Goal: Transaction & Acquisition: Obtain resource

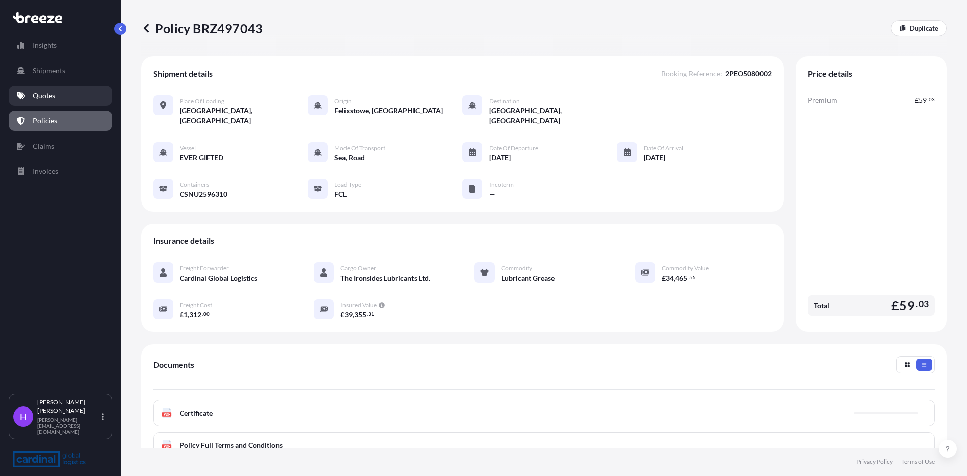
click at [57, 97] on link "Quotes" at bounding box center [61, 96] width 104 height 20
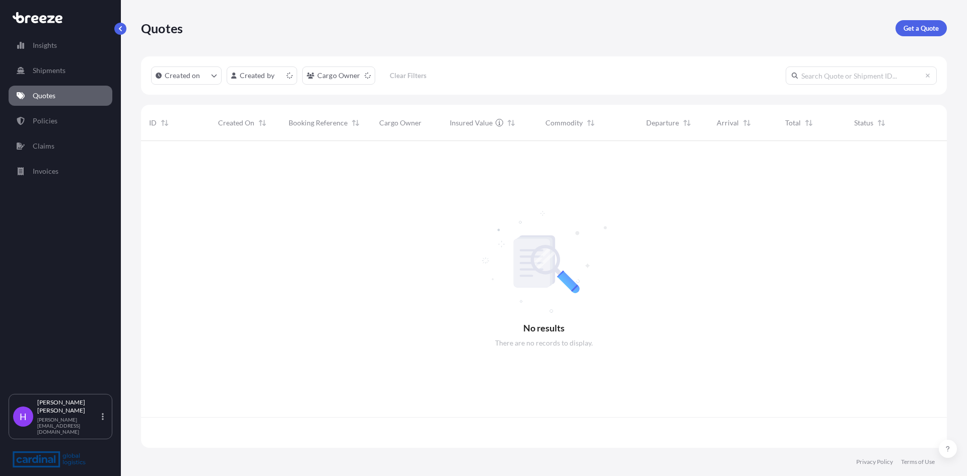
scroll to position [305, 798]
click at [913, 30] on p "Get a Quote" at bounding box center [920, 28] width 35 height 10
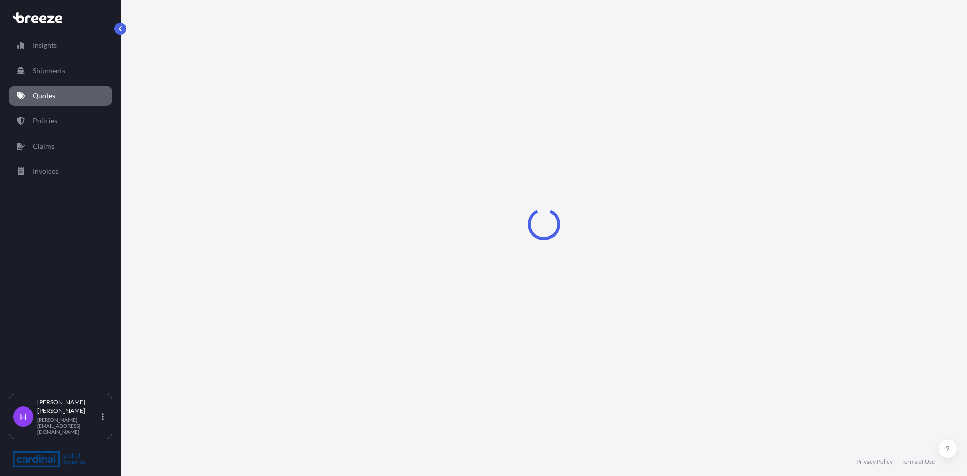
select select "Road"
select select "Sea"
select select "1"
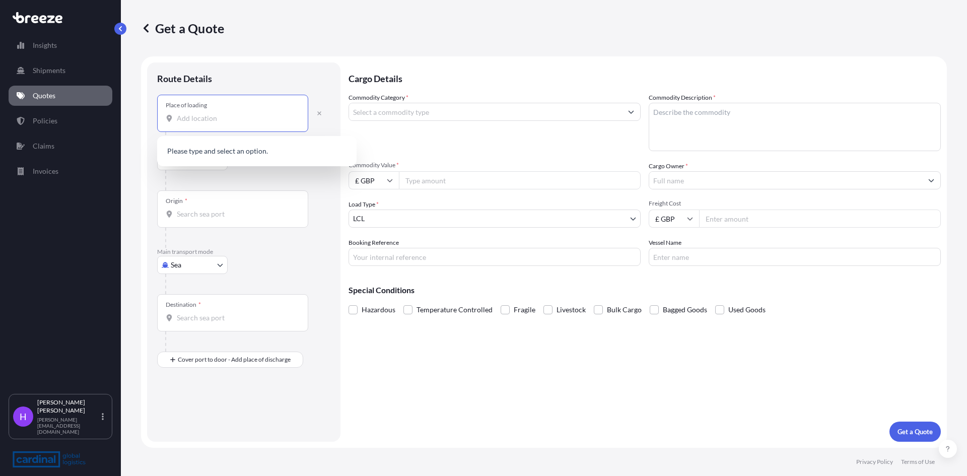
click at [189, 117] on input "Place of loading" at bounding box center [236, 118] width 119 height 10
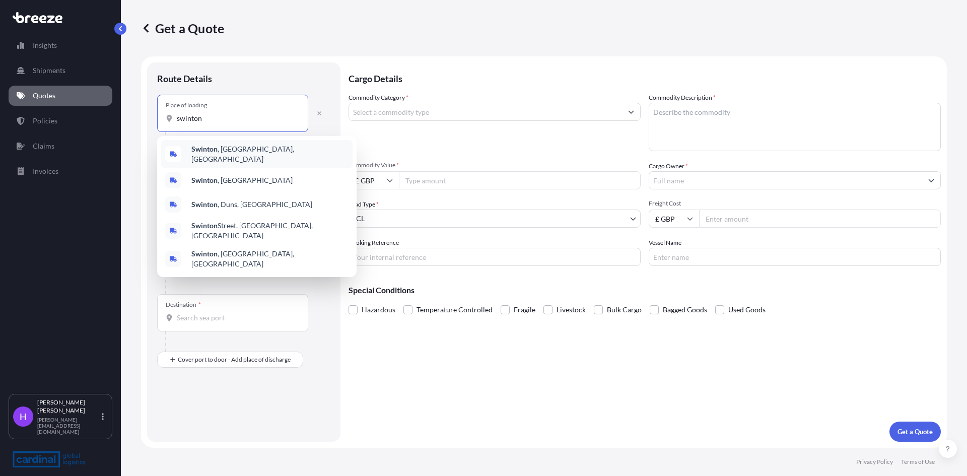
click at [224, 163] on div "Swinton , [GEOGRAPHIC_DATA], [GEOGRAPHIC_DATA]" at bounding box center [256, 154] width 191 height 28
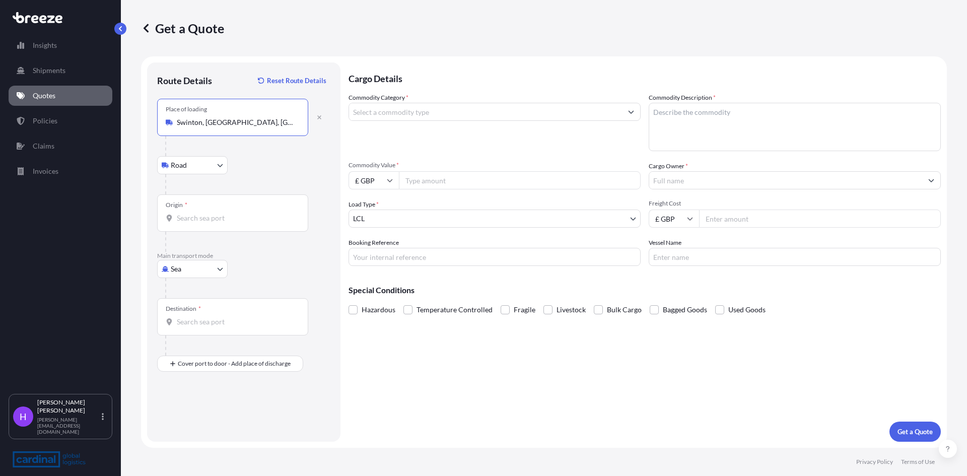
type input "Swinton, [GEOGRAPHIC_DATA], [GEOGRAPHIC_DATA]"
click at [195, 226] on div "Origin *" at bounding box center [232, 212] width 151 height 37
click at [195, 223] on input "Origin *" at bounding box center [236, 218] width 119 height 10
type input "GBSOU - [GEOGRAPHIC_DATA], [GEOGRAPHIC_DATA]"
click at [190, 318] on input "Destination *" at bounding box center [236, 322] width 119 height 10
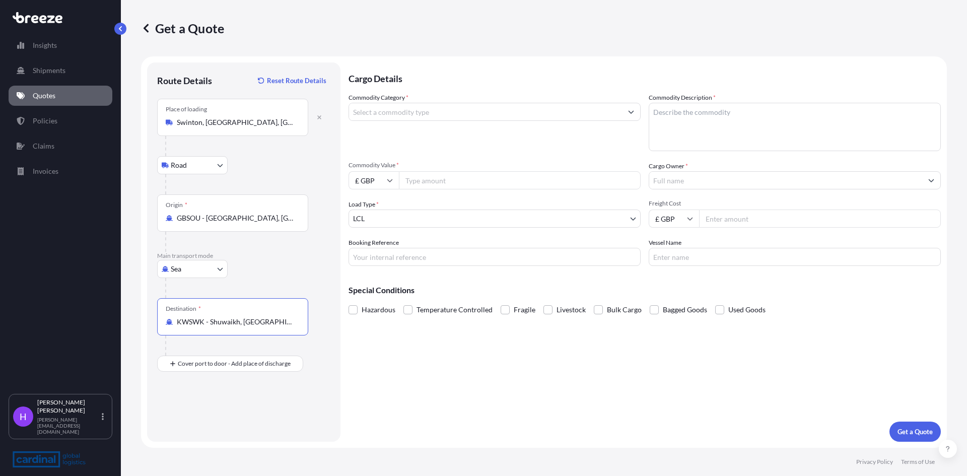
type input "KWSWK - Shuwaikh, [GEOGRAPHIC_DATA]"
click at [394, 117] on input "Commodity Category *" at bounding box center [485, 112] width 273 height 18
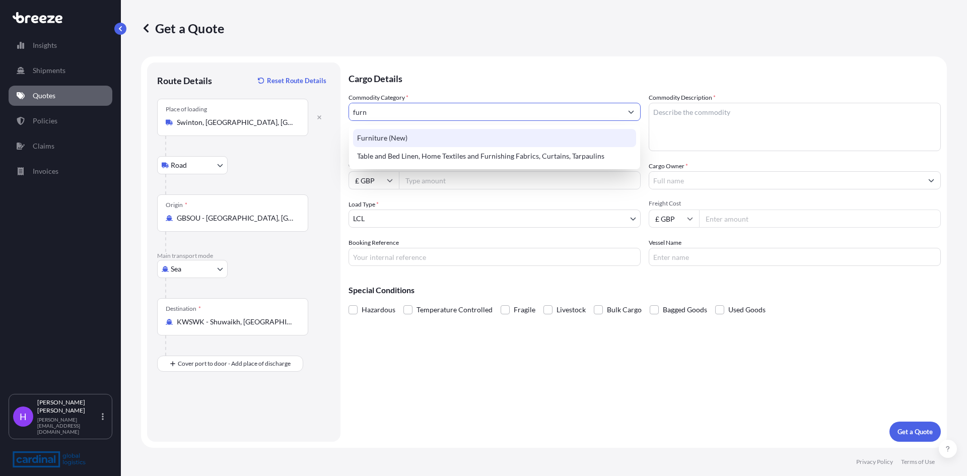
click at [396, 135] on div "Furniture (New)" at bounding box center [494, 138] width 283 height 18
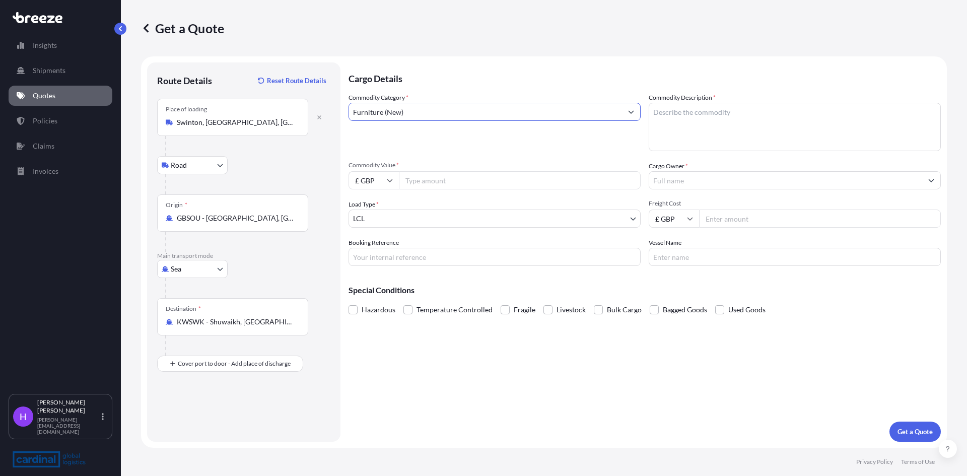
type input "Furniture (New)"
click at [703, 125] on textarea "Commodity Description *" at bounding box center [795, 127] width 292 height 48
type textarea "Lab Furniture"
click at [433, 183] on input "Commodity Value *" at bounding box center [520, 180] width 242 height 18
type input "20000"
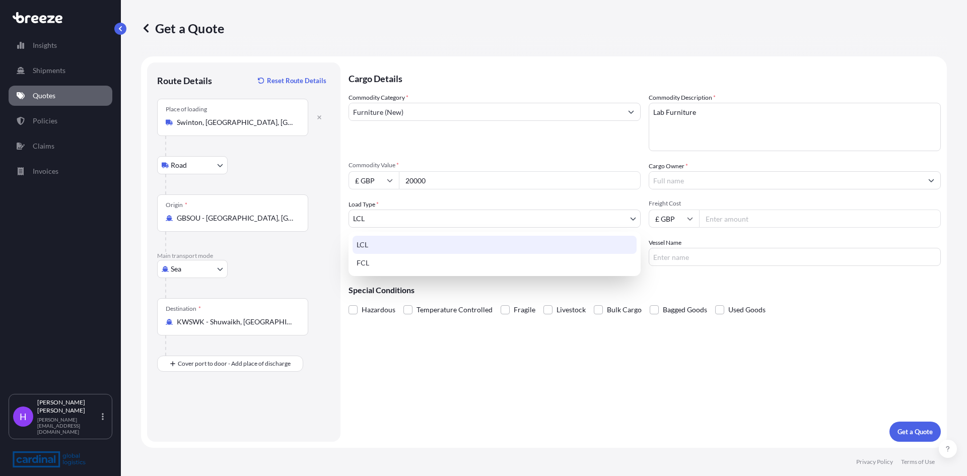
click at [387, 216] on body "Insights Shipments Quotes Policies Claims Invoices H [PERSON_NAME] [PERSON_NAME…" at bounding box center [483, 238] width 967 height 476
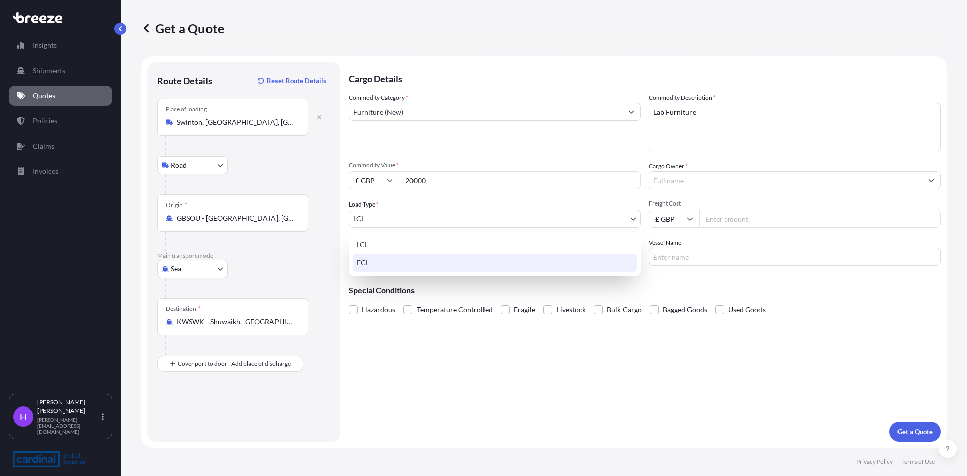
click at [368, 263] on div "FCL" at bounding box center [494, 263] width 284 height 18
select select "2"
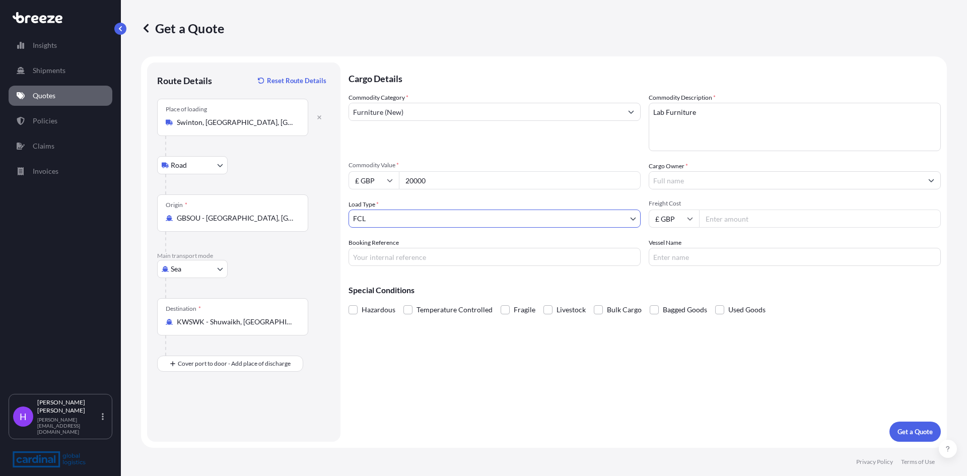
click at [683, 180] on input "Cargo Owner *" at bounding box center [785, 180] width 273 height 18
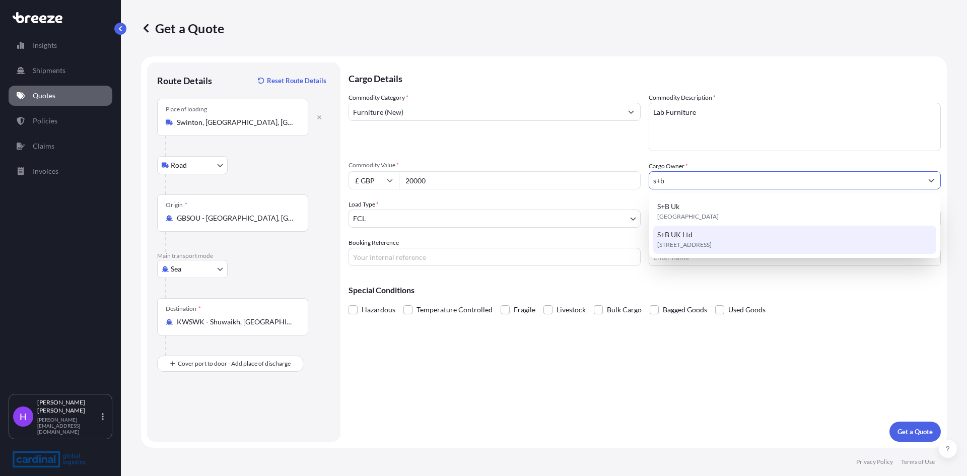
click at [691, 232] on span "S+B UK Ltd" at bounding box center [674, 235] width 35 height 10
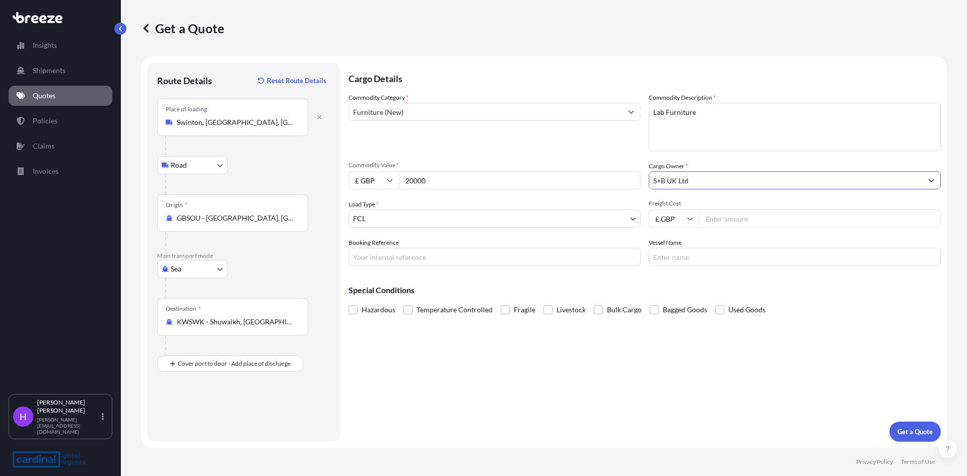
type input "S+B UK Ltd"
click at [716, 217] on input "Freight Cost" at bounding box center [820, 218] width 242 height 18
type input "1555"
drag, startPoint x: 765, startPoint y: 410, endPoint x: 885, endPoint y: 429, distance: 121.8
click at [766, 410] on div "Cargo Details Commodity Category * Furniture (New) Commodity Description * Lab …" at bounding box center [644, 251] width 592 height 379
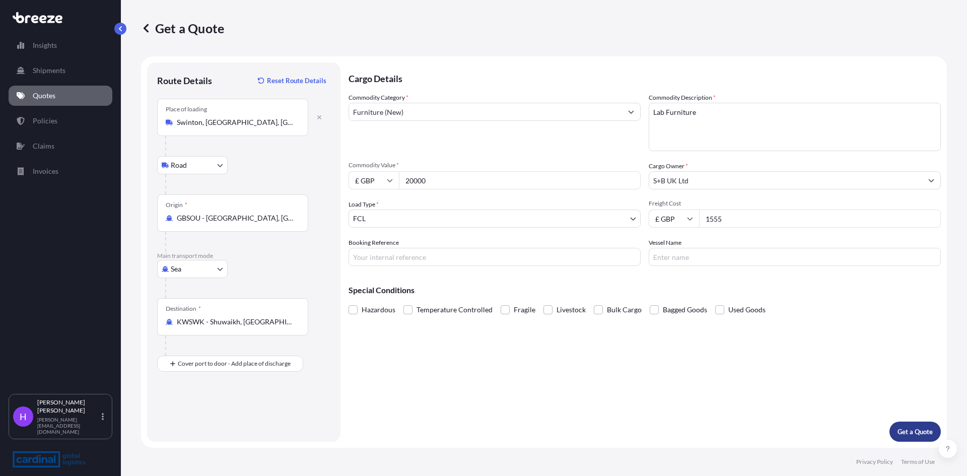
click at [904, 430] on p "Get a Quote" at bounding box center [914, 431] width 35 height 10
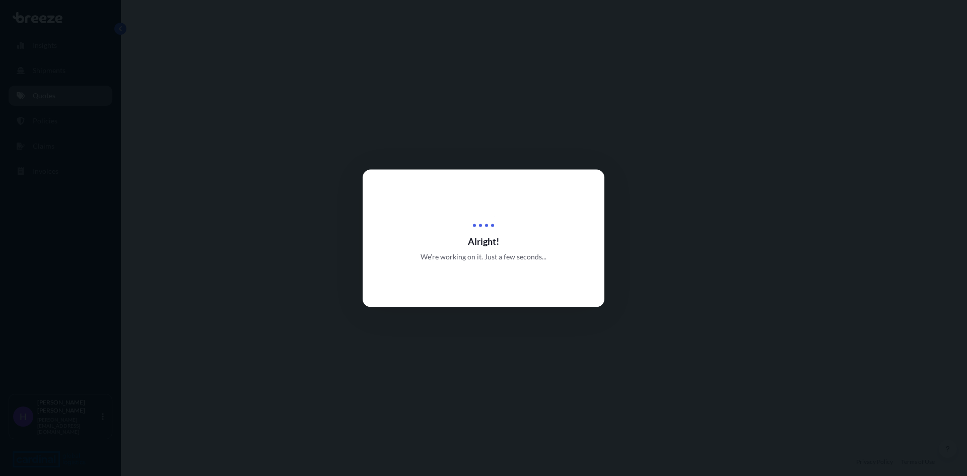
select select "Road"
select select "Sea"
select select "2"
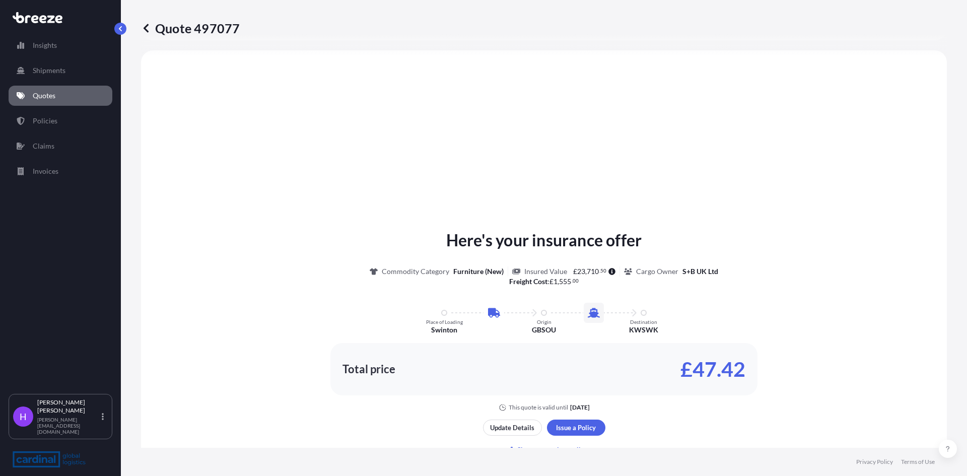
scroll to position [92, 0]
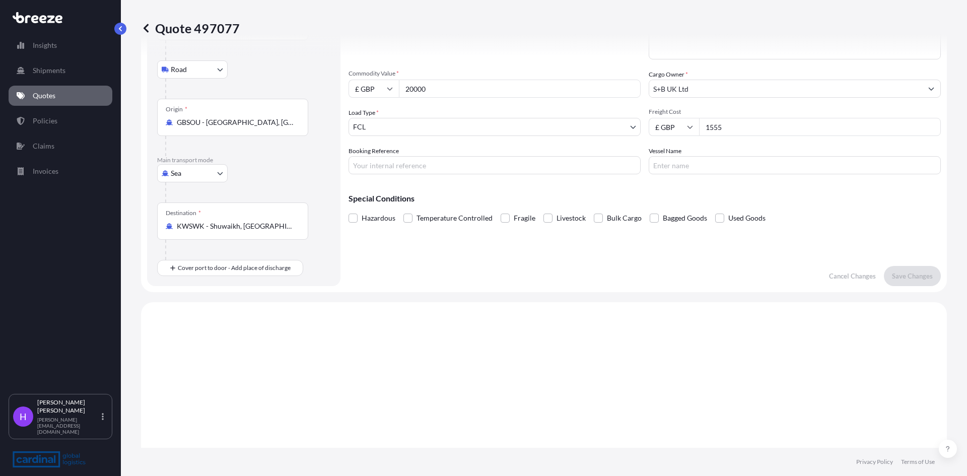
drag, startPoint x: 731, startPoint y: 121, endPoint x: 690, endPoint y: 129, distance: 42.0
click at [690, 129] on div "£ GBP 1555" at bounding box center [795, 127] width 292 height 18
type input "1815"
click at [904, 275] on p "Save Changes" at bounding box center [912, 276] width 41 height 10
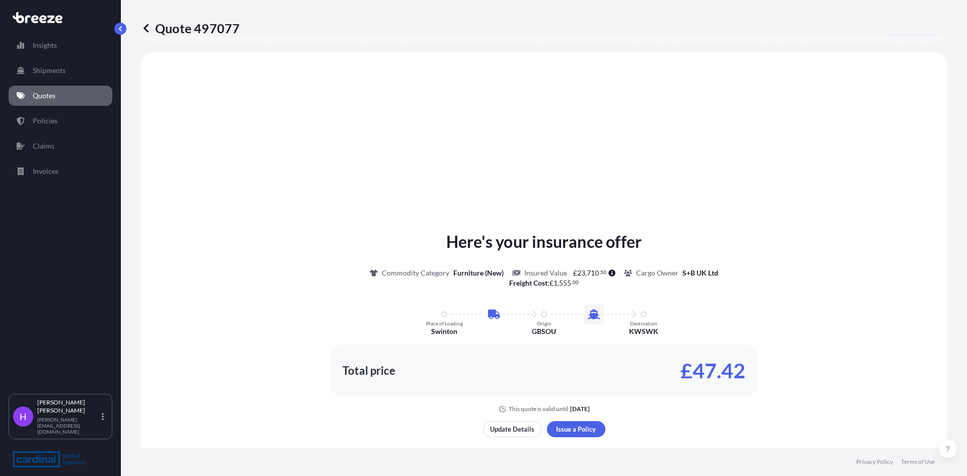
scroll to position [343, 0]
select select "Road"
select select "Sea"
select select "2"
